Goal: Navigation & Orientation: Find specific page/section

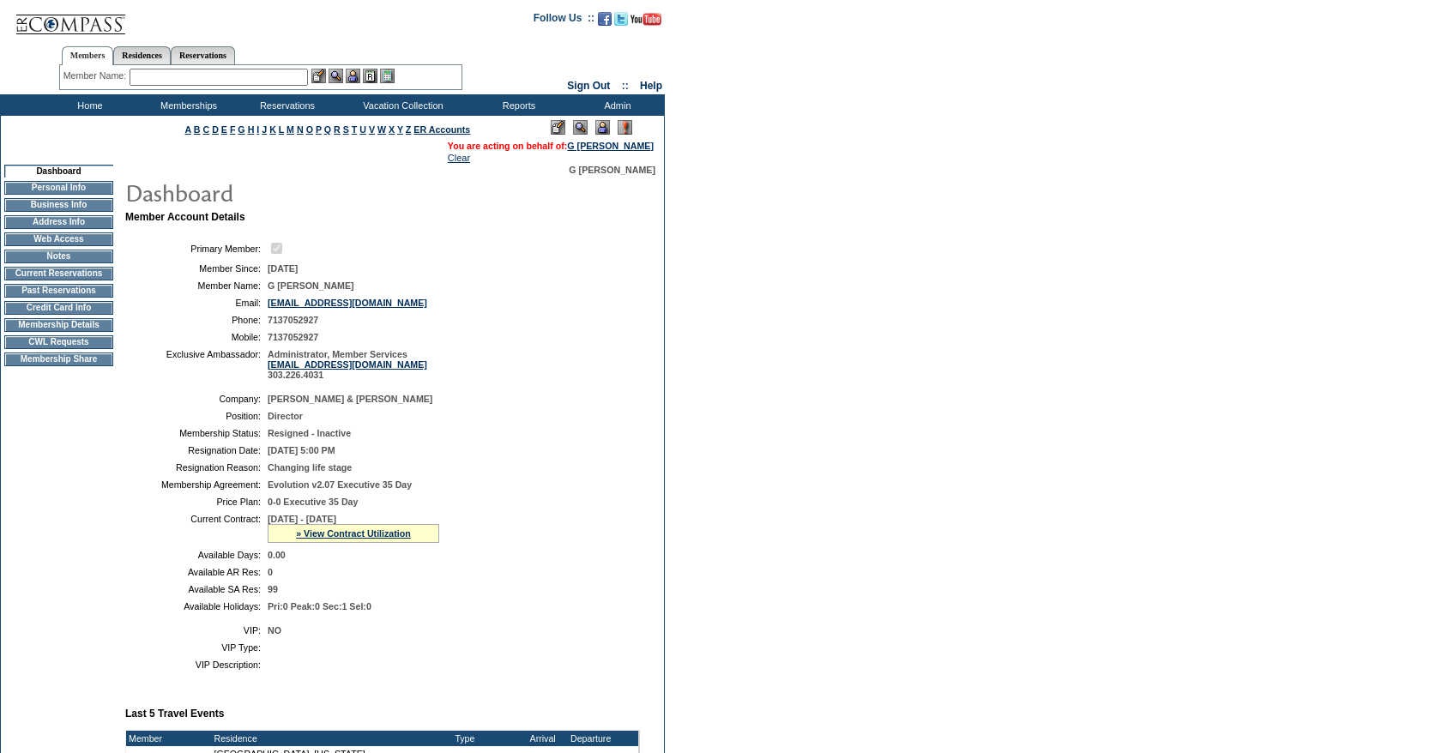
click at [68, 349] on td "CWL Requests" at bounding box center [58, 342] width 109 height 14
click at [93, 33] on img at bounding box center [70, 17] width 111 height 35
